Goal: Task Accomplishment & Management: Manage account settings

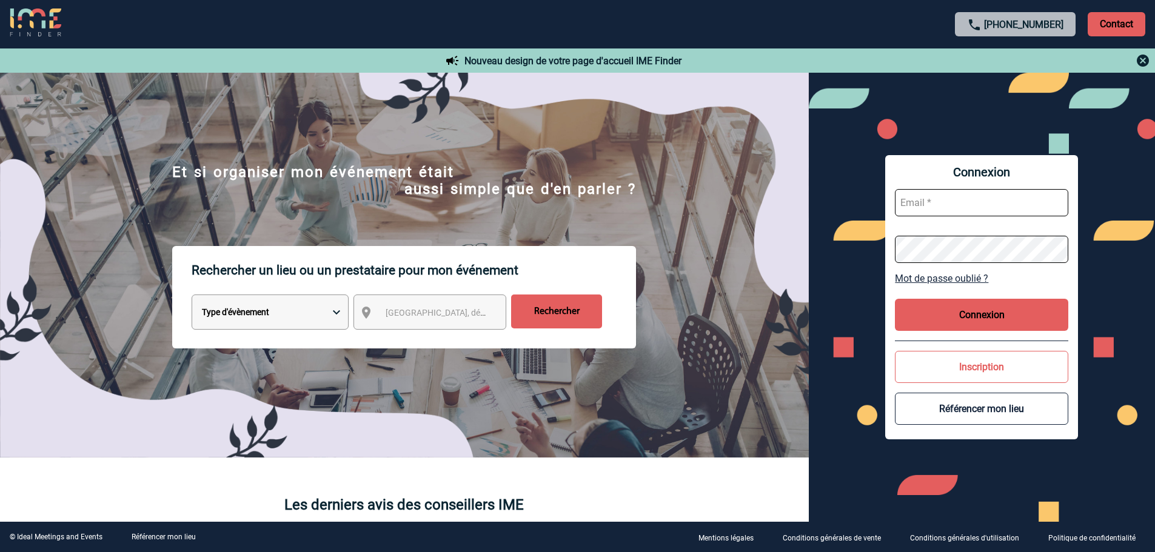
click at [929, 204] on input "text" at bounding box center [981, 202] width 173 height 27
type input "karine.loree@sogeti.com"
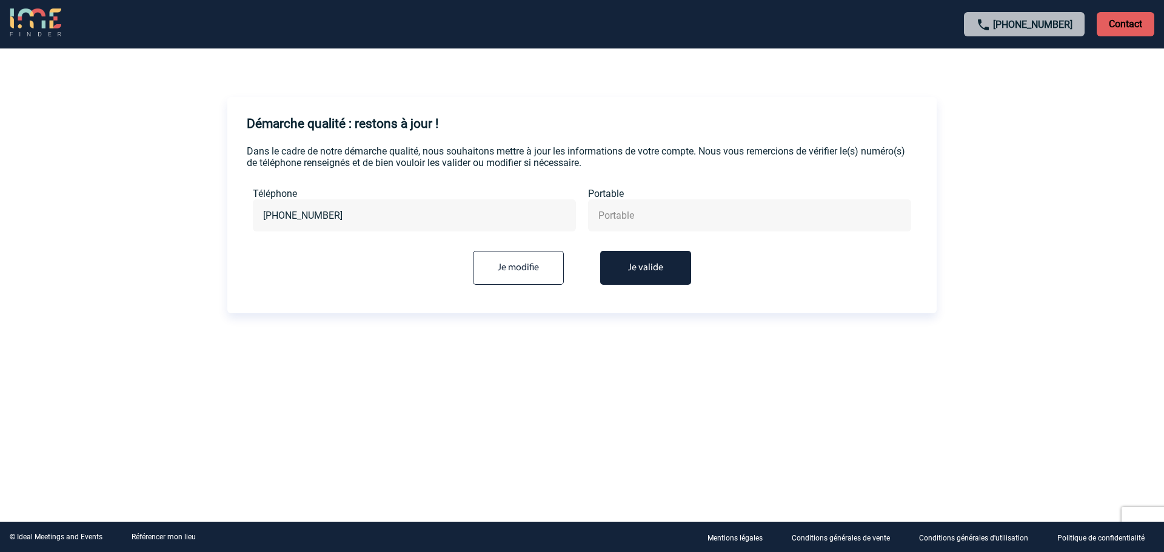
click at [630, 269] on button "Je valide" at bounding box center [645, 268] width 91 height 34
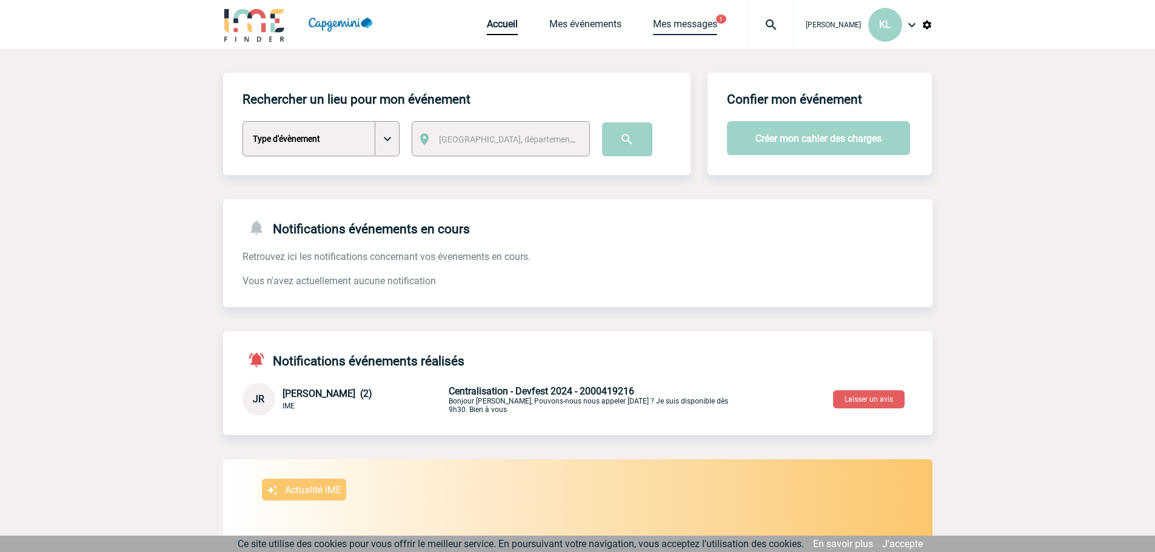
click at [695, 19] on link "Mes messages" at bounding box center [685, 26] width 64 height 17
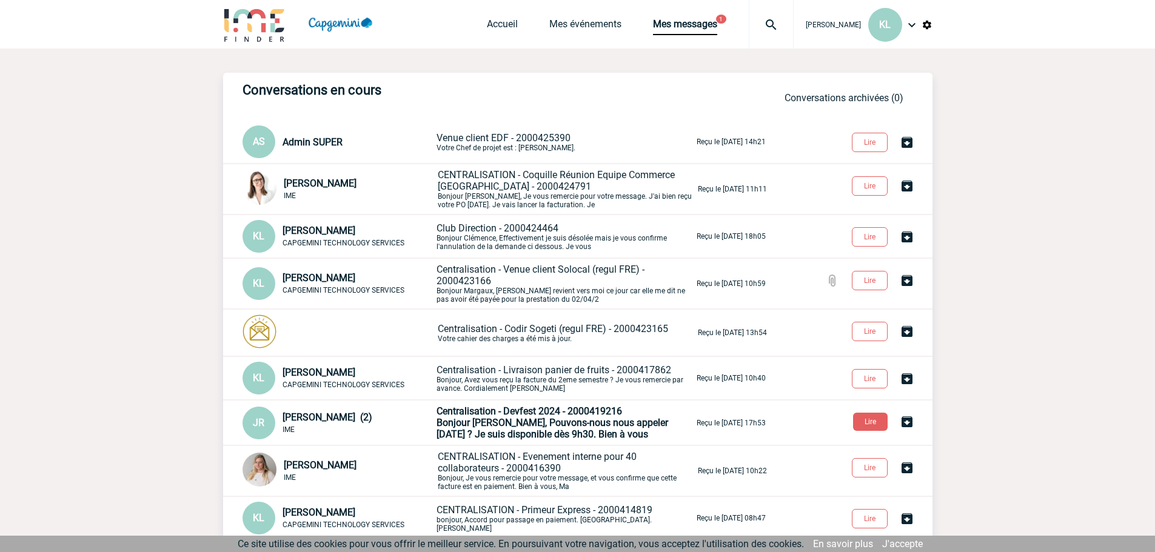
click at [504, 135] on span "Venue client EDF - 2000425390" at bounding box center [503, 138] width 134 height 12
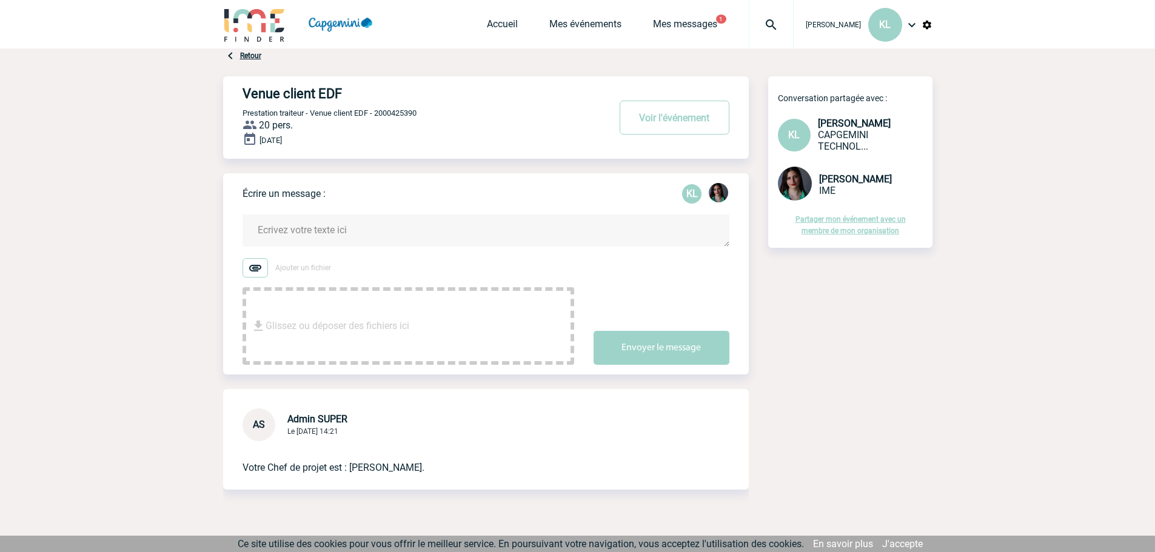
scroll to position [36, 0]
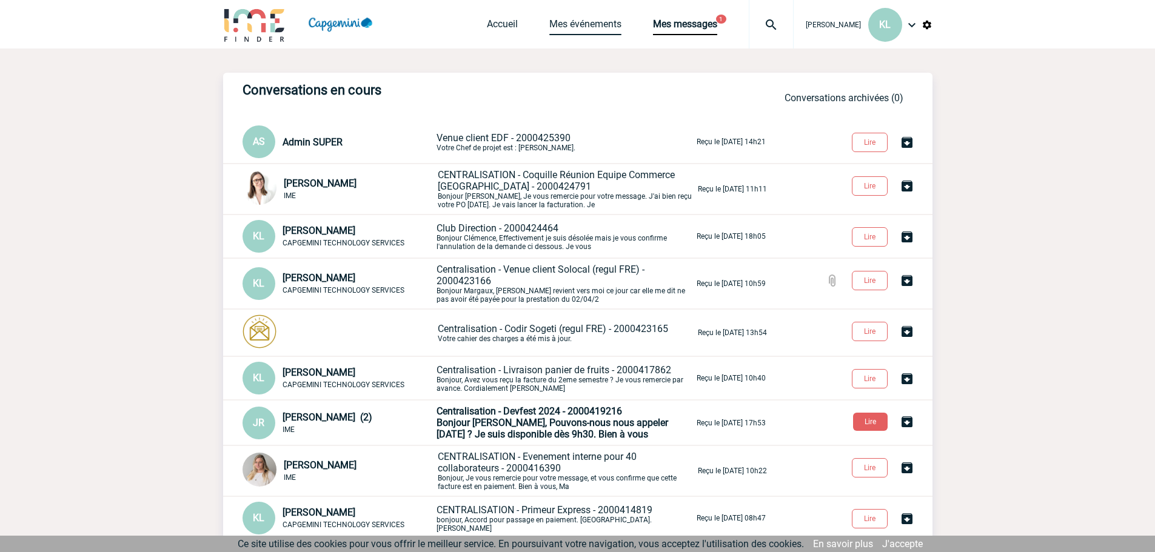
click at [592, 27] on link "Mes événements" at bounding box center [585, 26] width 72 height 17
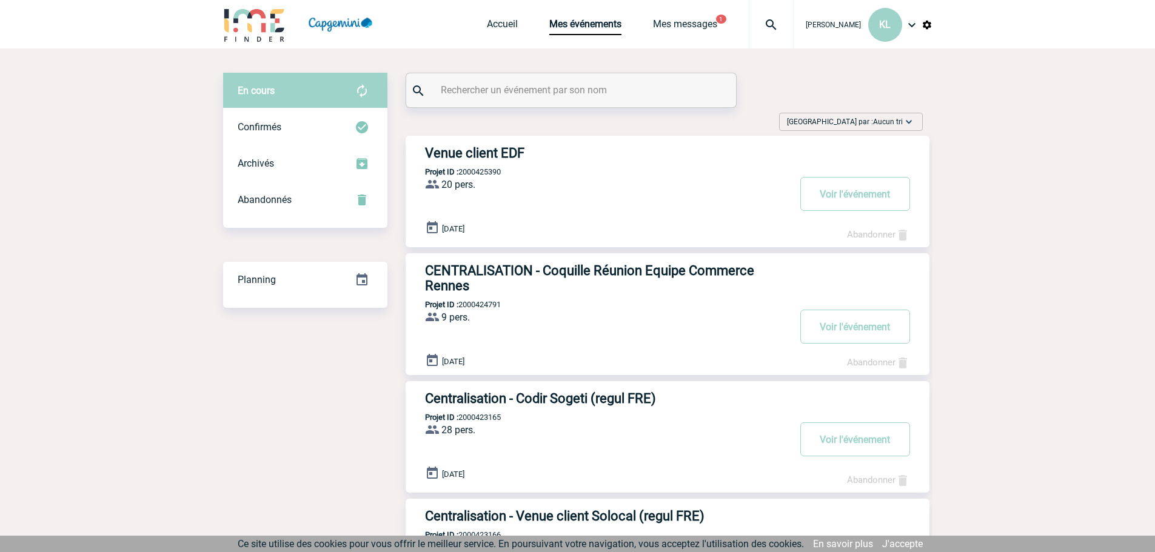
click at [490, 153] on h3 "Venue client EDF" at bounding box center [607, 152] width 364 height 15
